Goal: Task Accomplishment & Management: Manage account settings

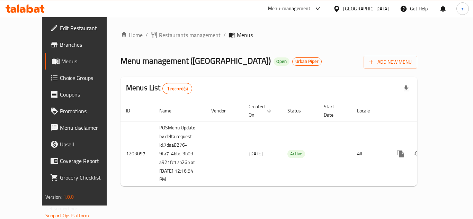
click at [28, 17] on div "Menu-management [GEOGRAPHIC_DATA] Get Help m" at bounding box center [236, 8] width 473 height 17
click at [28, 11] on icon at bounding box center [30, 9] width 7 height 8
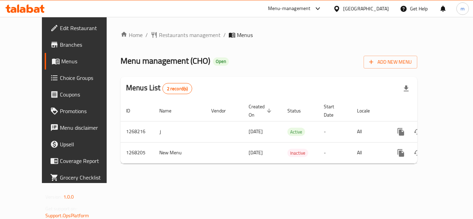
click at [60, 77] on span "Choice Groups" at bounding box center [87, 78] width 55 height 8
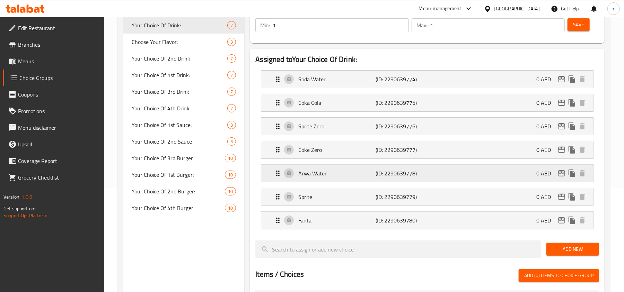
scroll to position [58, 0]
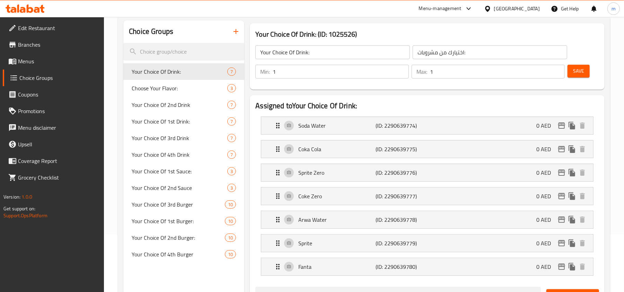
click at [29, 7] on icon at bounding box center [25, 9] width 39 height 8
